Goal: Navigation & Orientation: Go to known website

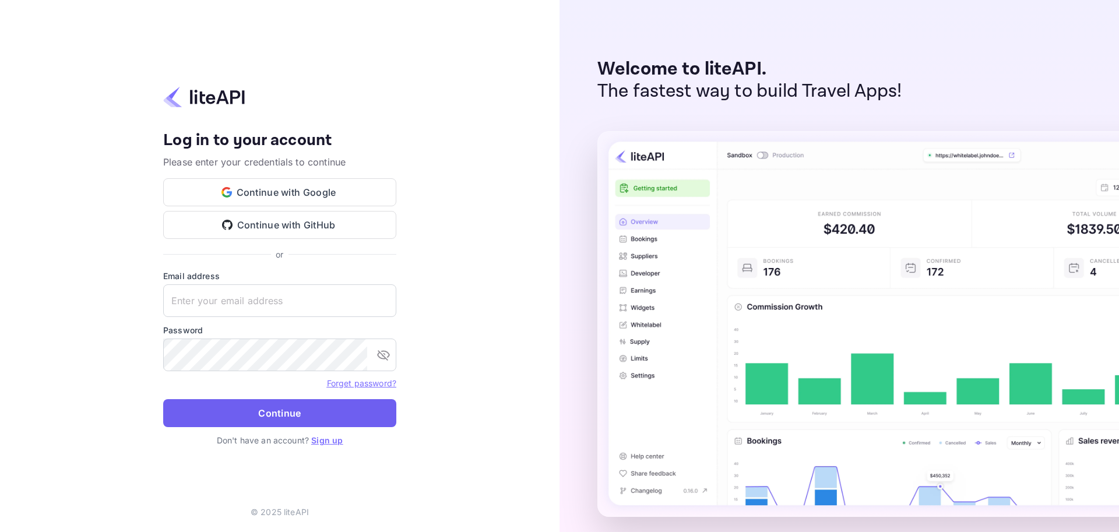
type input "yahav@skygini.com"
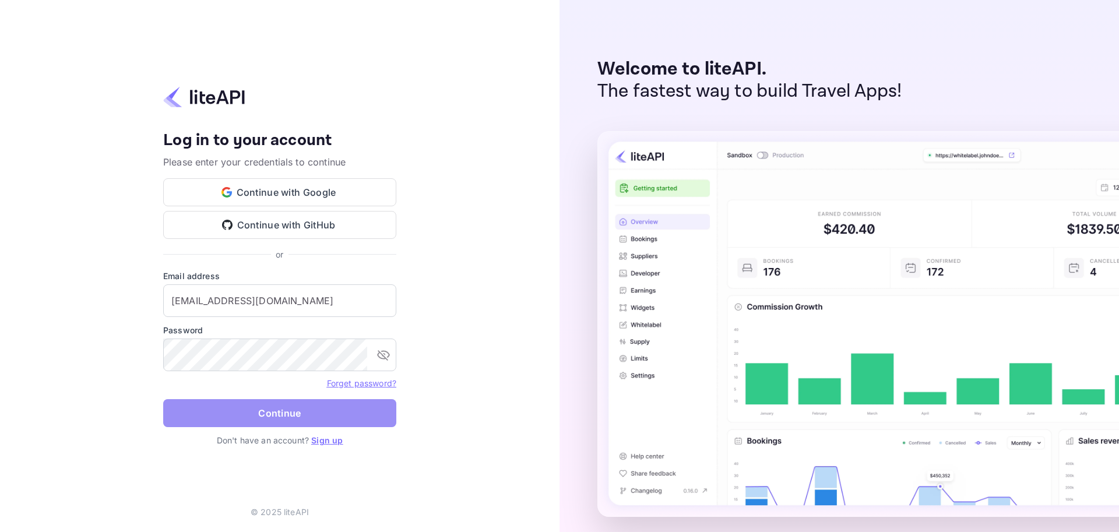
click at [231, 414] on button "Continue" at bounding box center [279, 413] width 233 height 28
